Goal: Check status: Check status

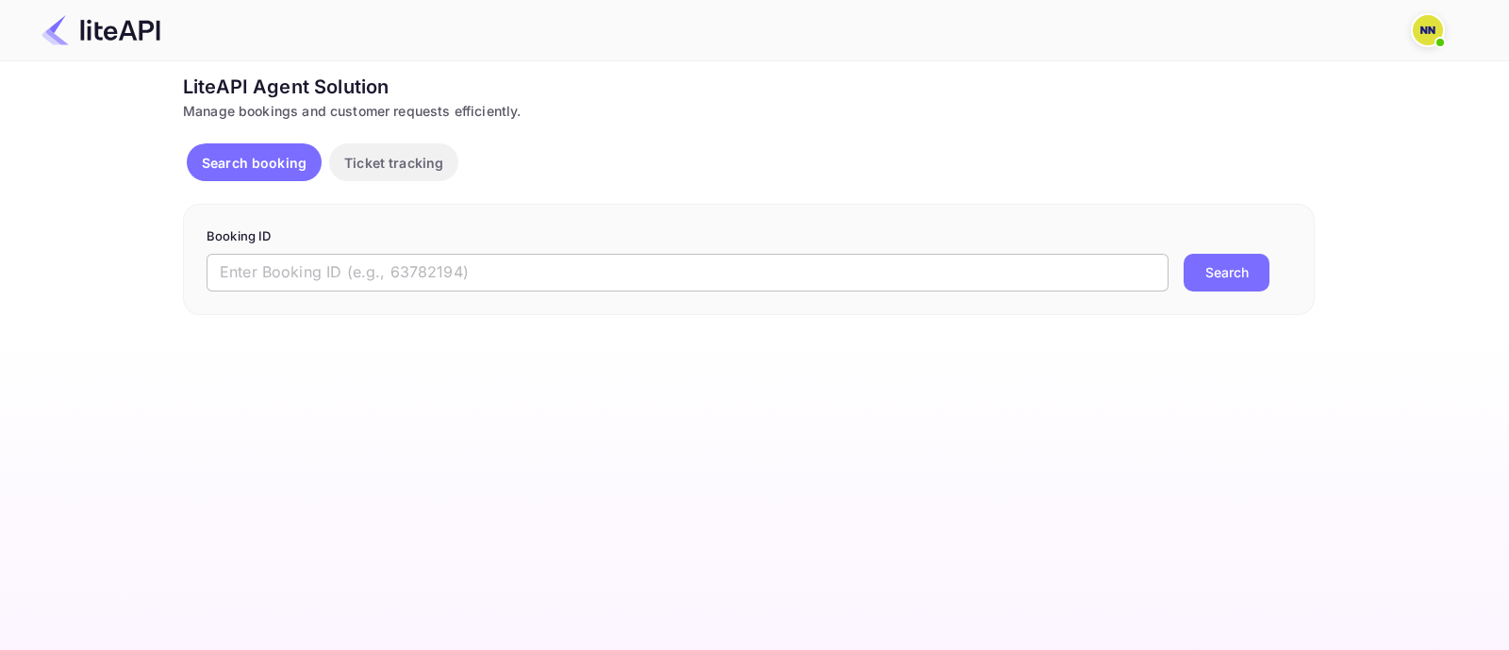
drag, startPoint x: 434, startPoint y: 256, endPoint x: 456, endPoint y: 262, distance: 23.3
click at [434, 256] on input "text" at bounding box center [688, 273] width 962 height 38
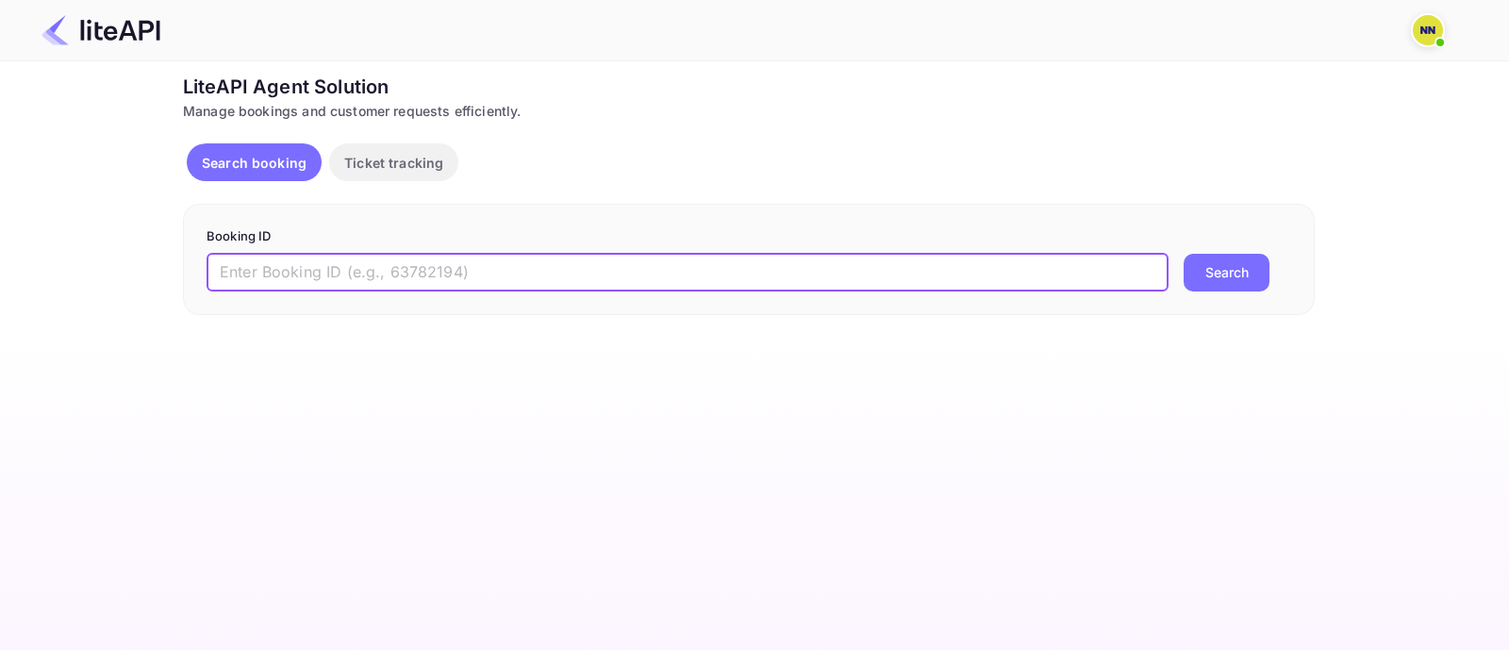
paste input "8955181"
type input "8955181"
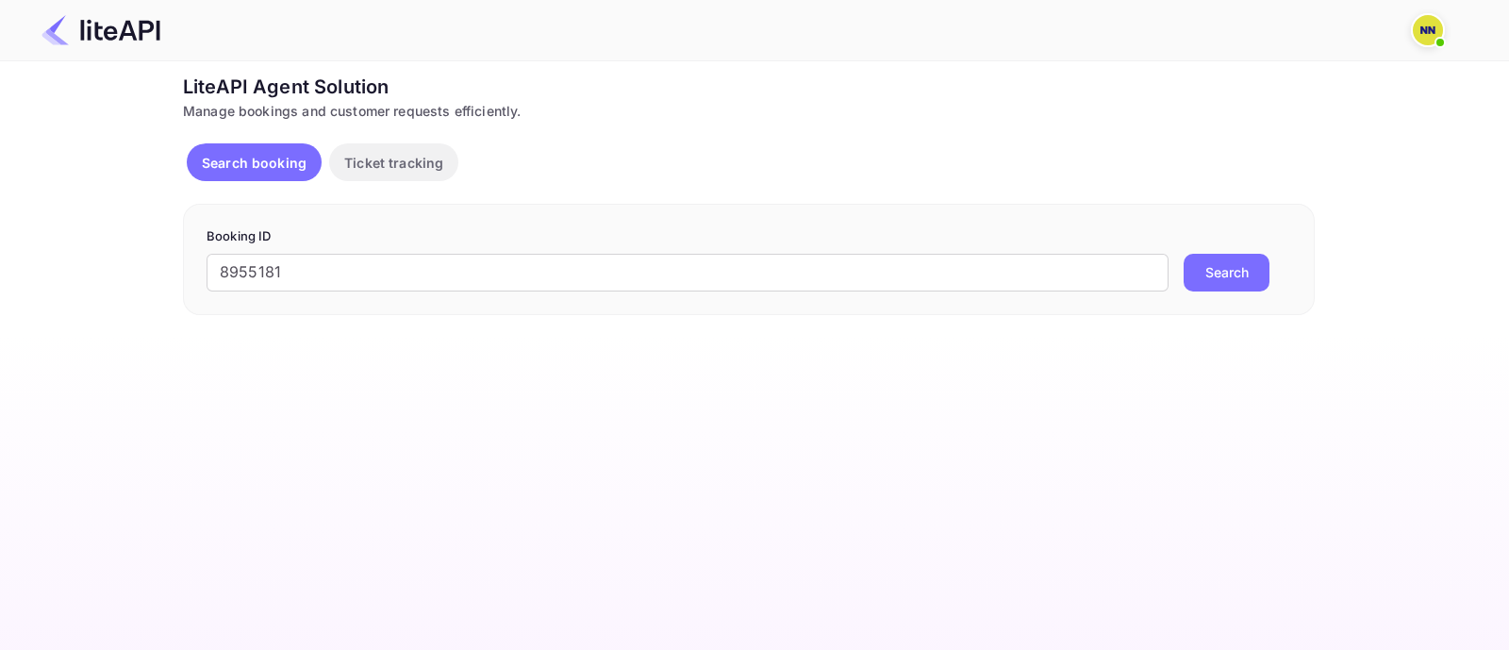
click at [1205, 259] on button "Search" at bounding box center [1226, 273] width 86 height 38
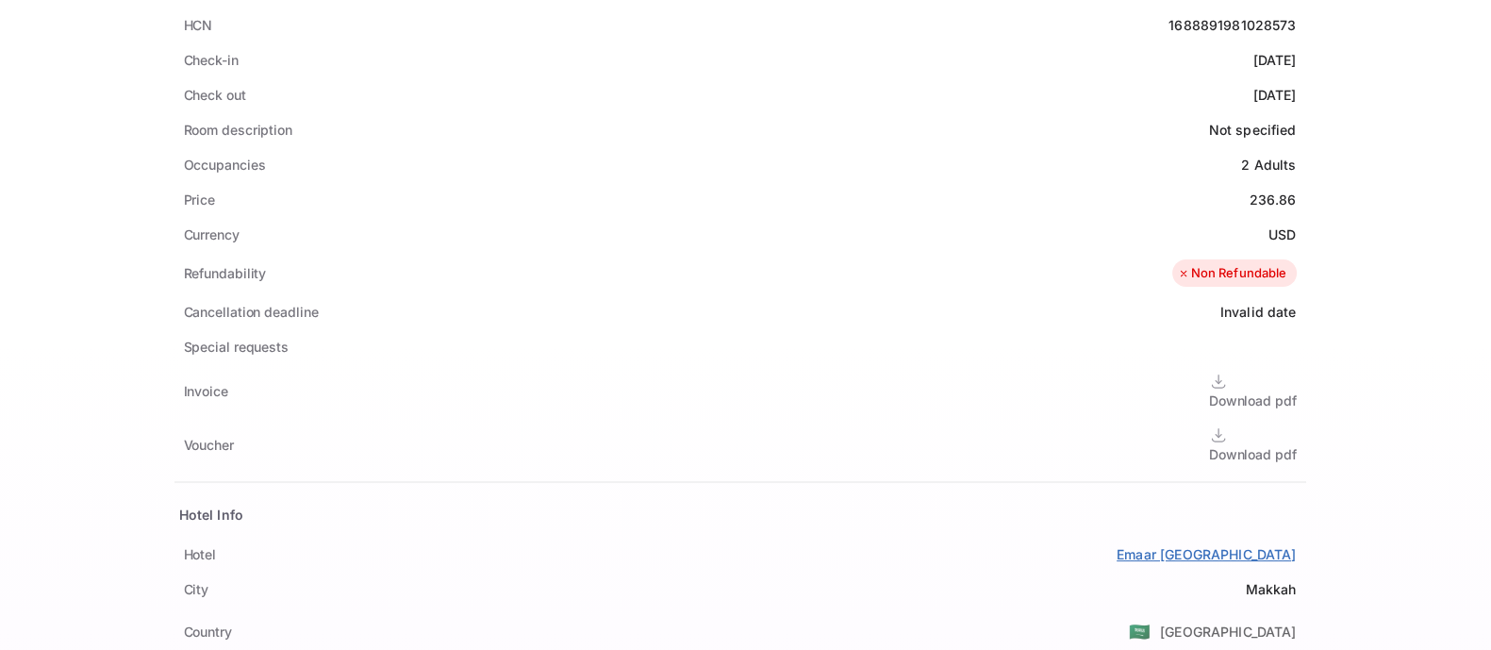
scroll to position [589, 0]
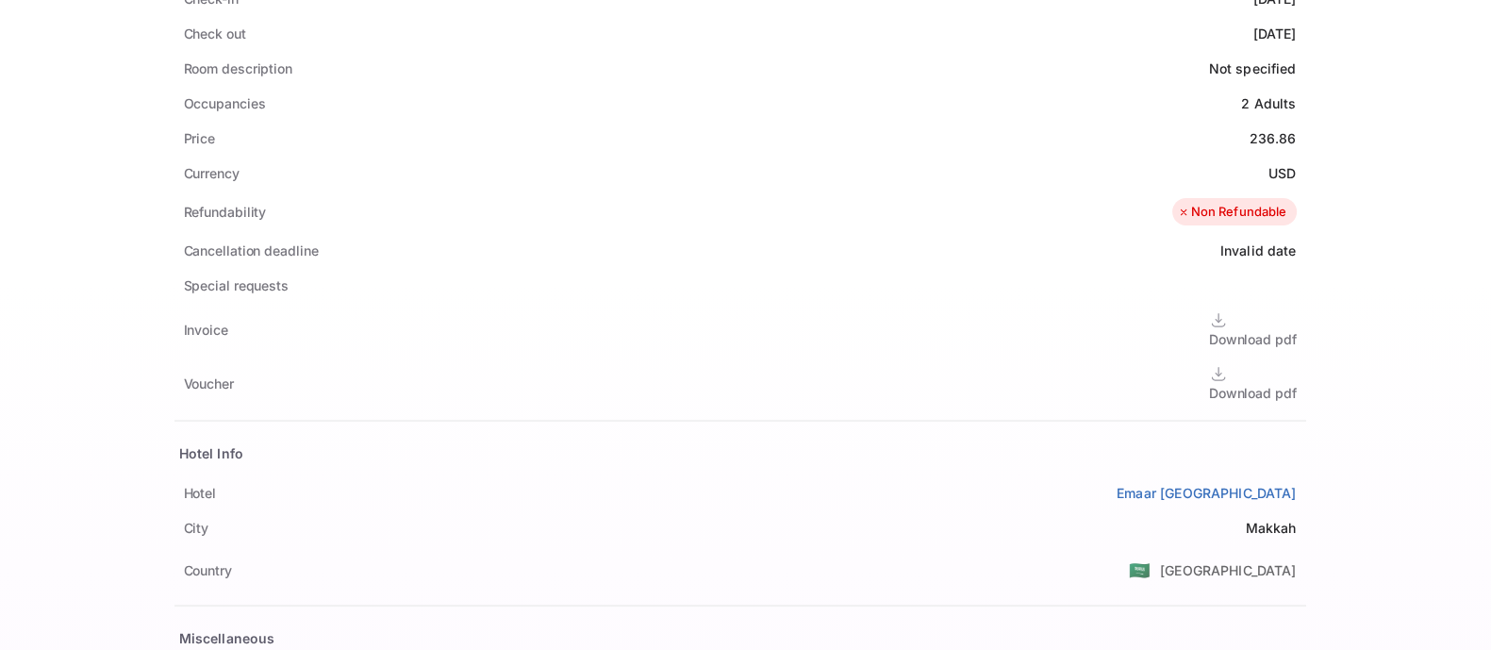
click at [1209, 383] on div "Download pdf" at bounding box center [1253, 393] width 88 height 20
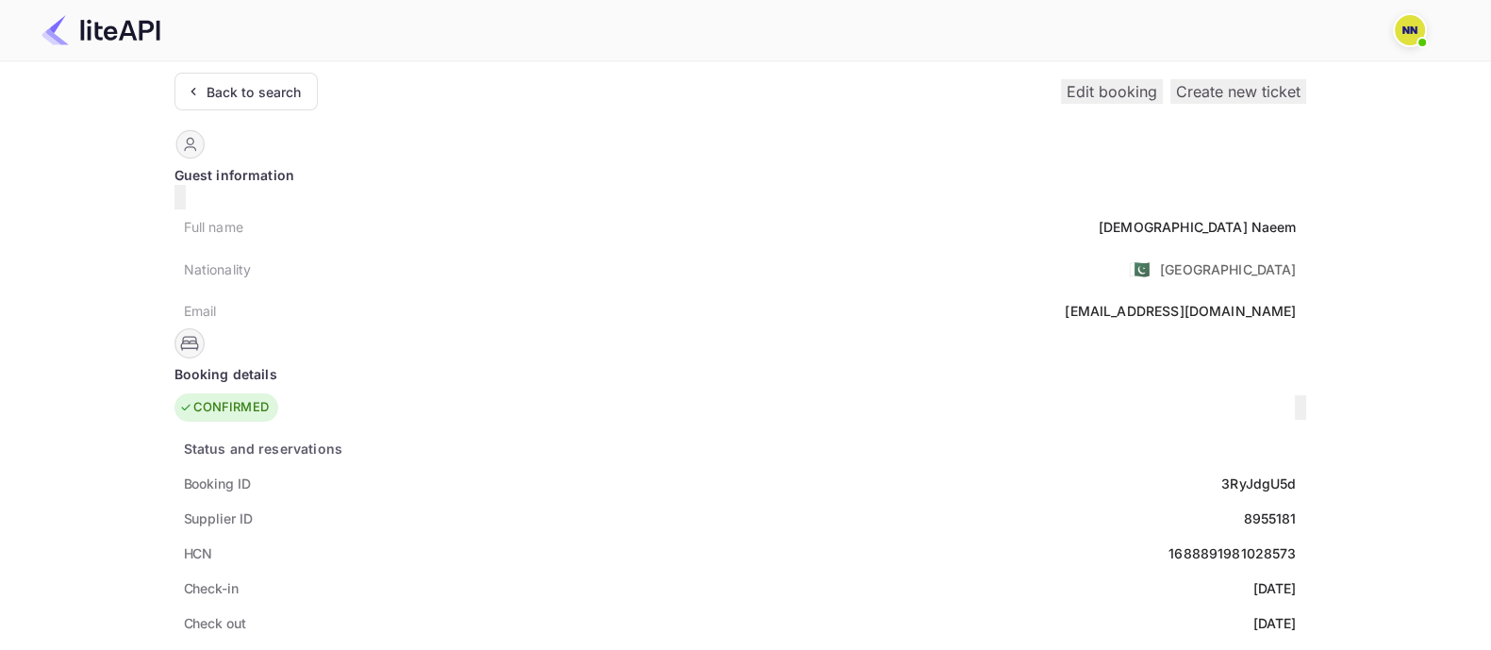
scroll to position [117, 0]
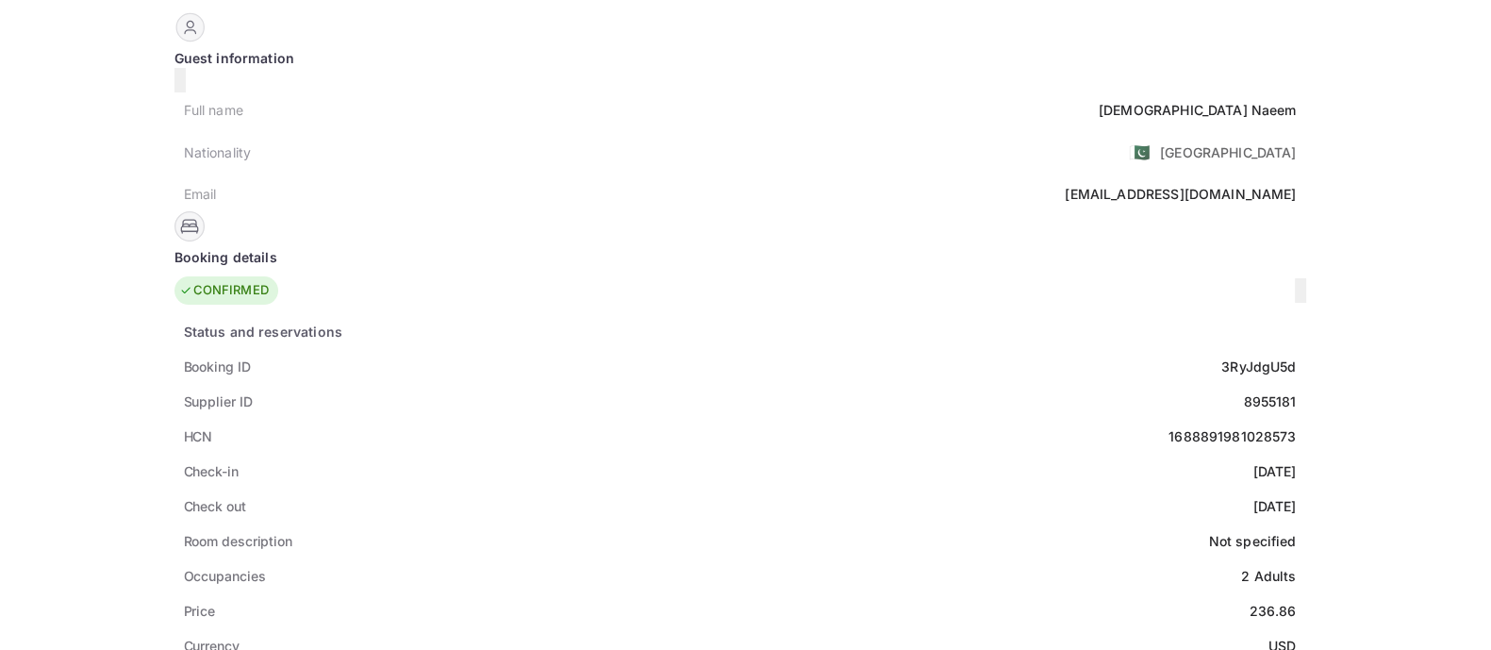
click at [1168, 426] on div "1688891981028573" at bounding box center [1231, 436] width 127 height 20
copy div "1688891981028573"
